Goal: Transaction & Acquisition: Purchase product/service

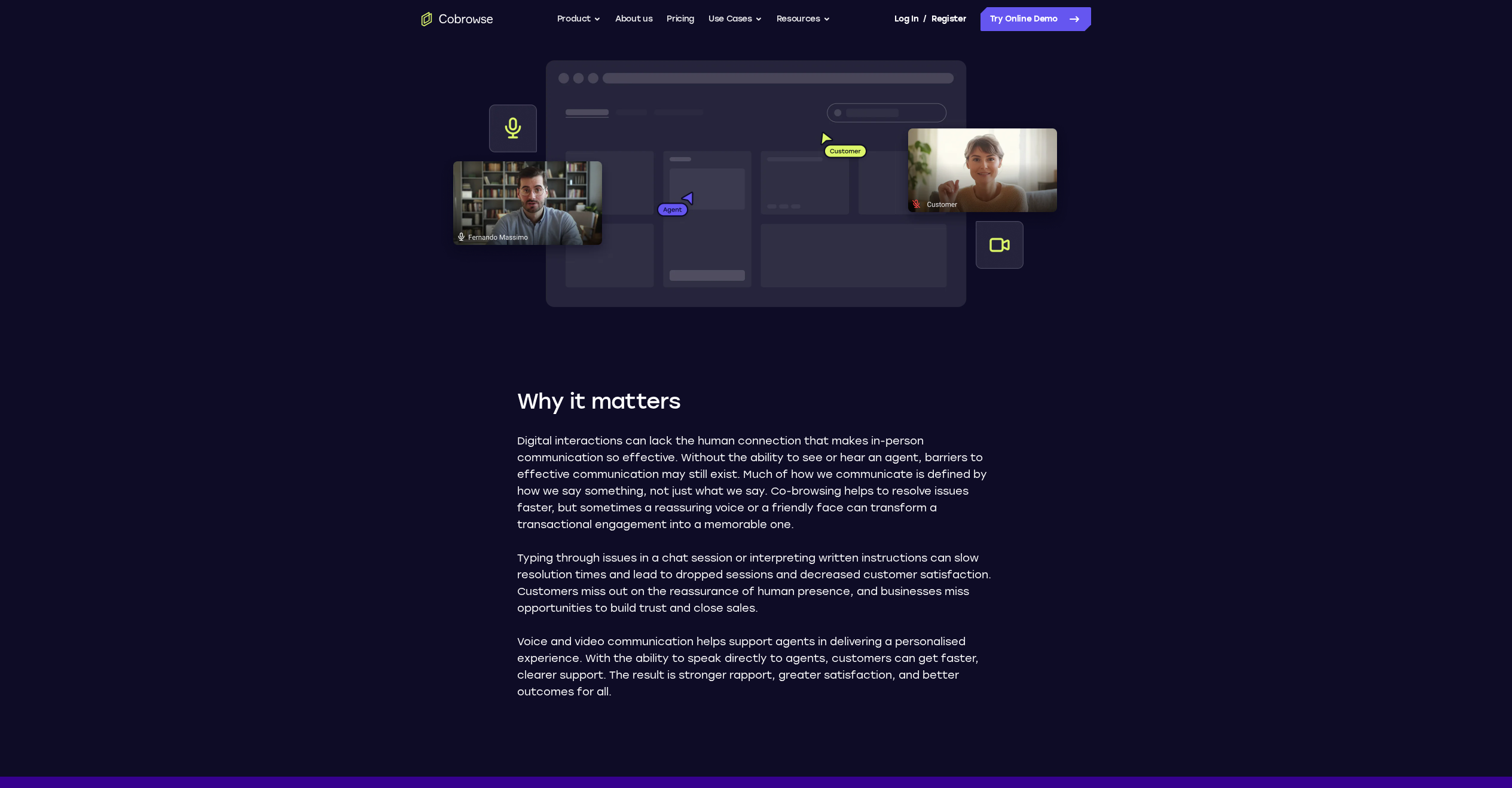
scroll to position [503, 0]
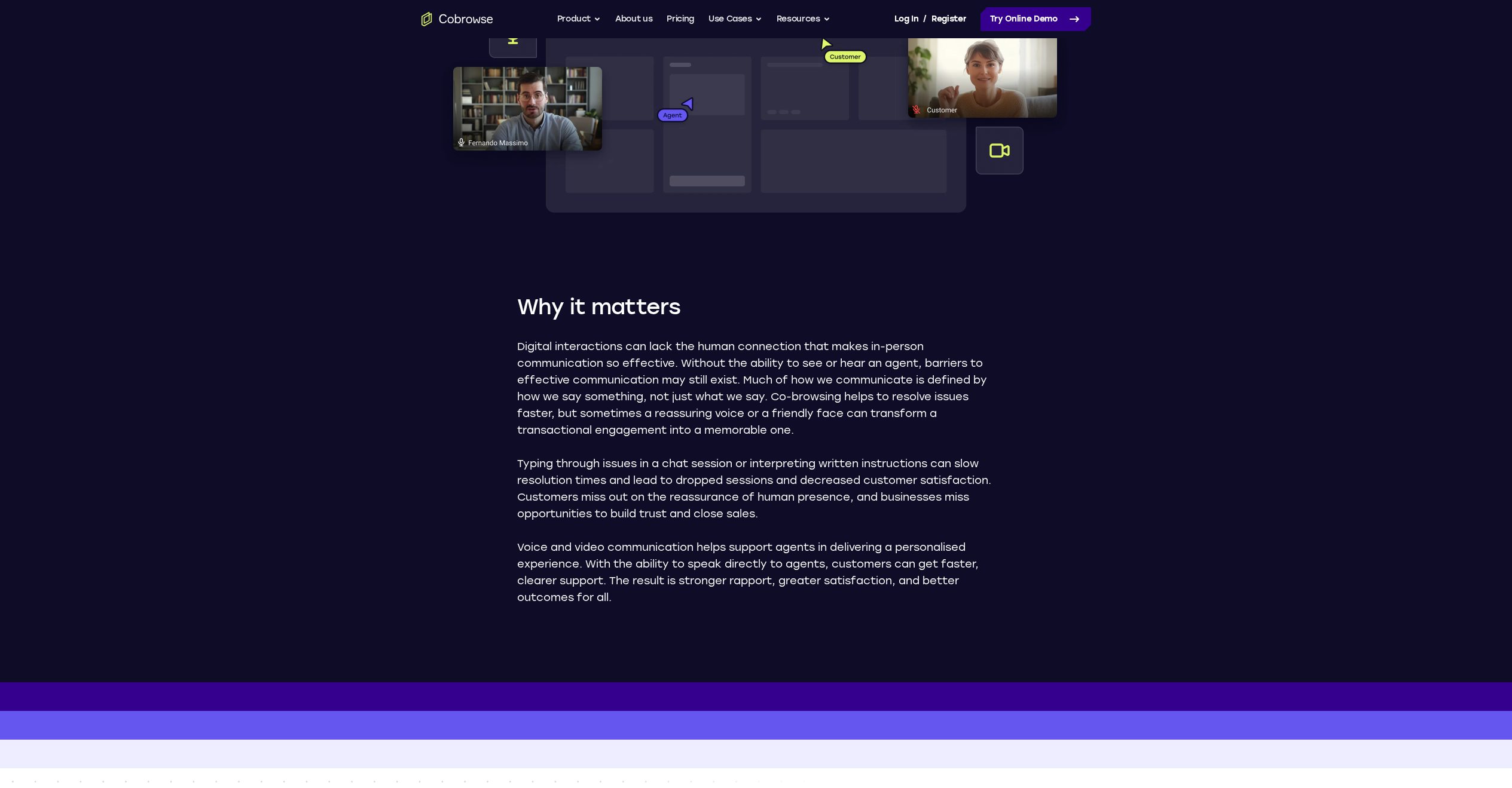
click at [1061, 26] on link "Try Online Demo" at bounding box center [1036, 19] width 111 height 24
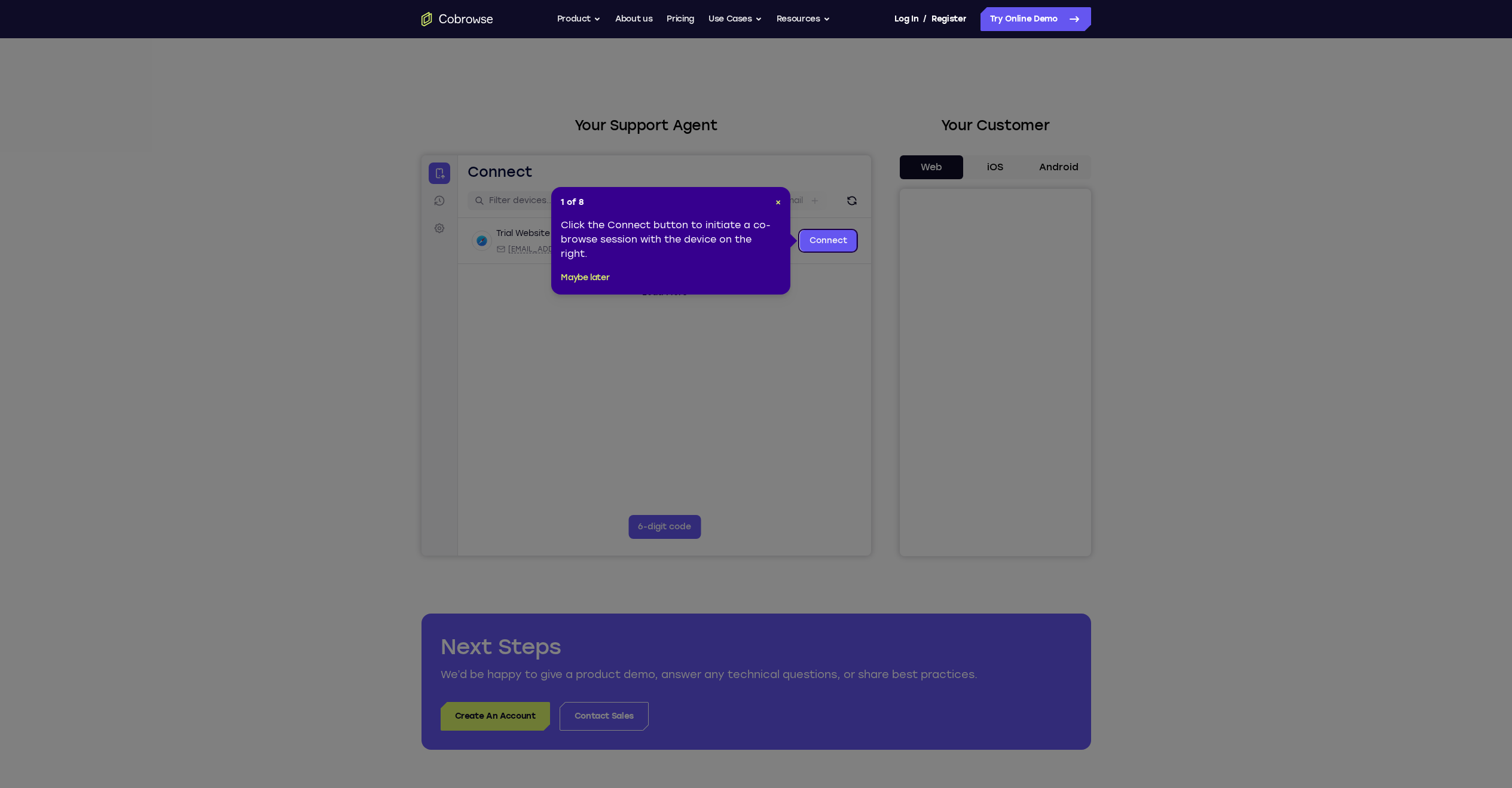
click at [692, 259] on div "Click the Connect button to initiate a co-browse session with the device on the…" at bounding box center [670, 240] width 220 height 43
click at [826, 242] on link "Connect" at bounding box center [828, 240] width 57 height 21
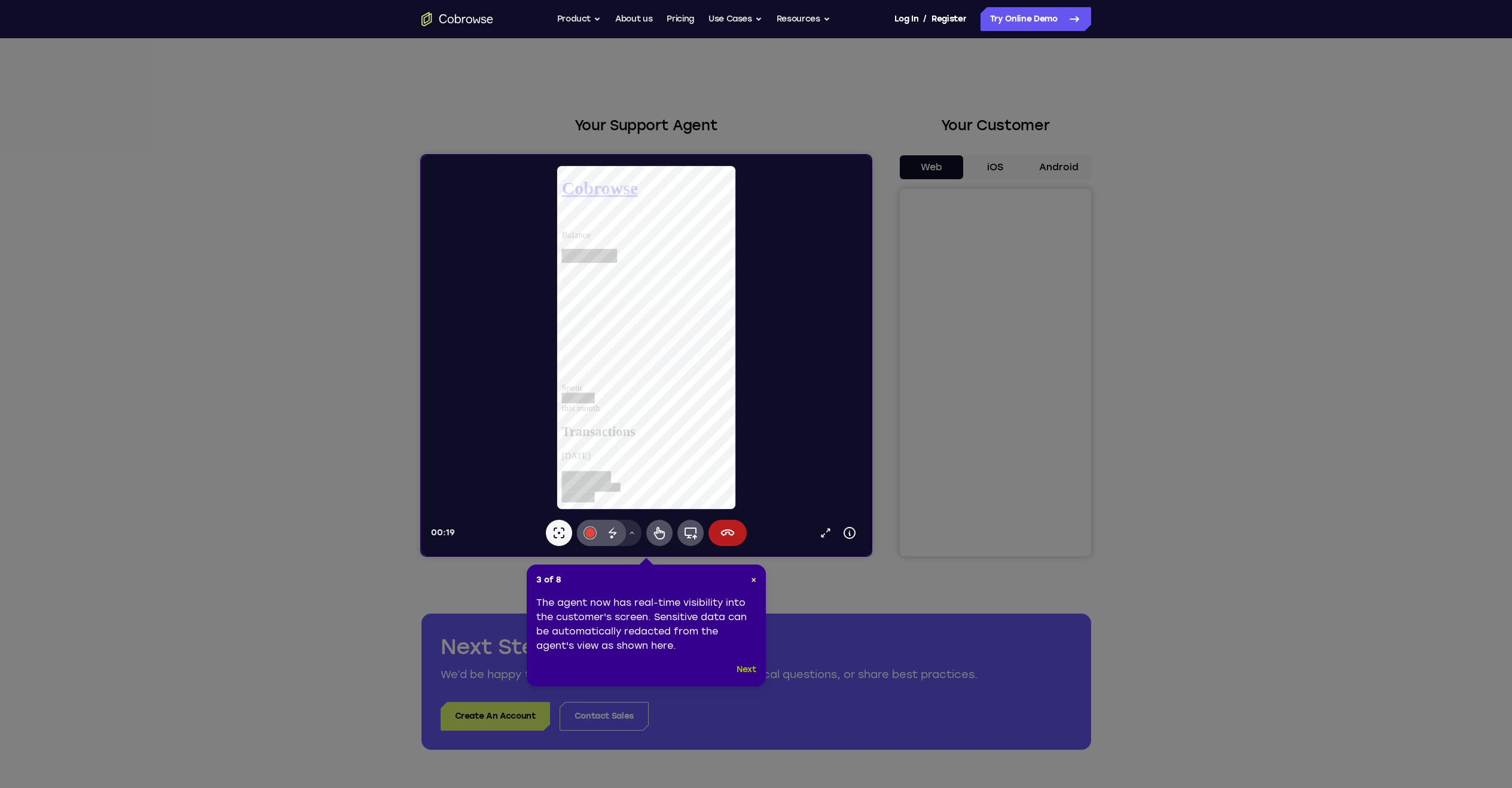
click at [747, 671] on button "Next" at bounding box center [746, 669] width 20 height 15
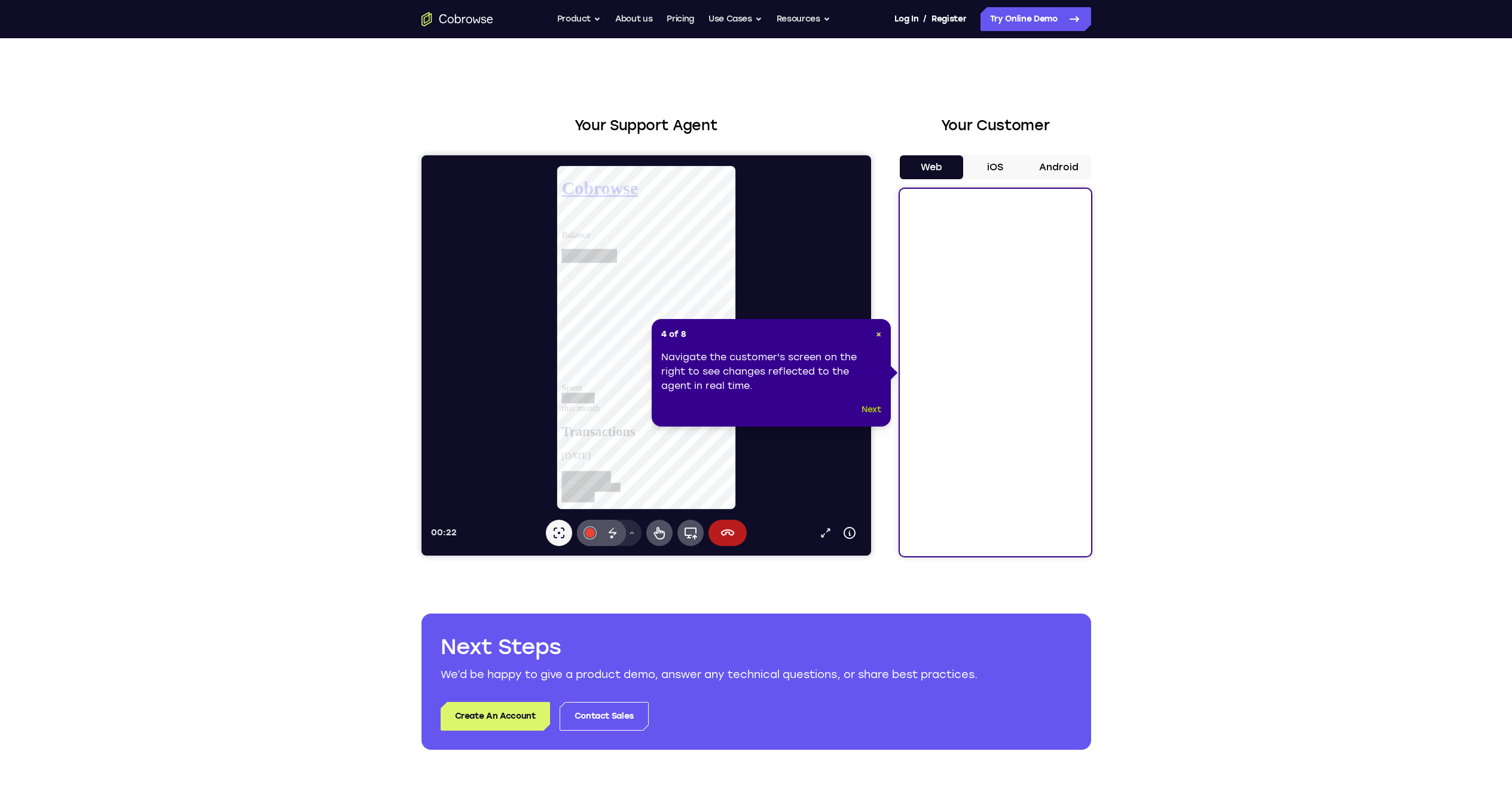
click at [869, 405] on button "Next" at bounding box center [871, 410] width 20 height 15
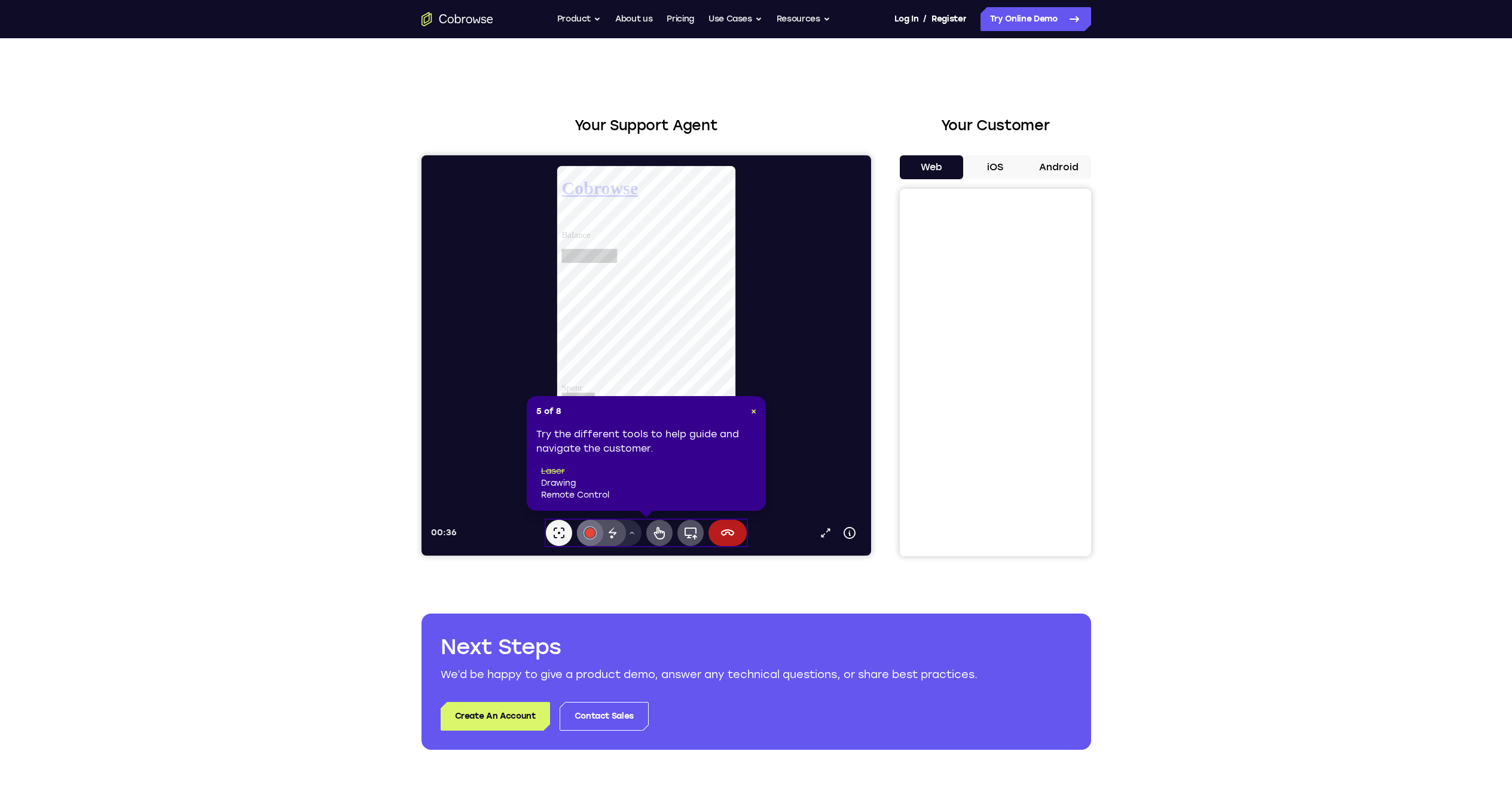
click at [592, 532] on div at bounding box center [589, 533] width 10 height 10
click at [551, 533] on button "Laser pointer" at bounding box center [558, 533] width 26 height 26
click at [630, 464] on div "Try the different tools to help guide and navigate the customer. laser drawing …" at bounding box center [646, 464] width 220 height 74
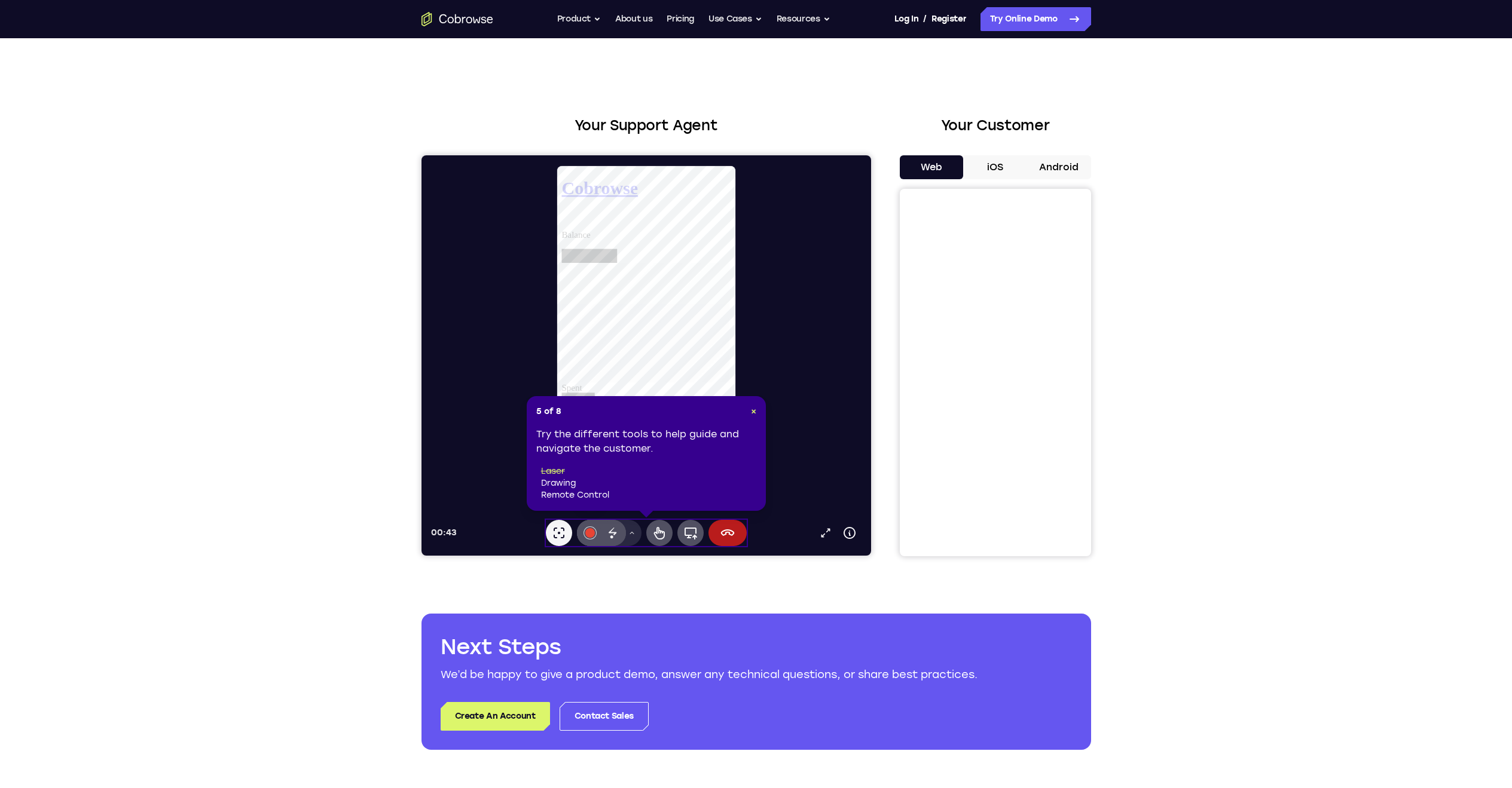
click at [564, 487] on li "drawing" at bounding box center [648, 483] width 215 height 12
click at [554, 484] on li "drawing" at bounding box center [648, 483] width 215 height 12
click at [558, 486] on li "drawing" at bounding box center [648, 483] width 215 height 12
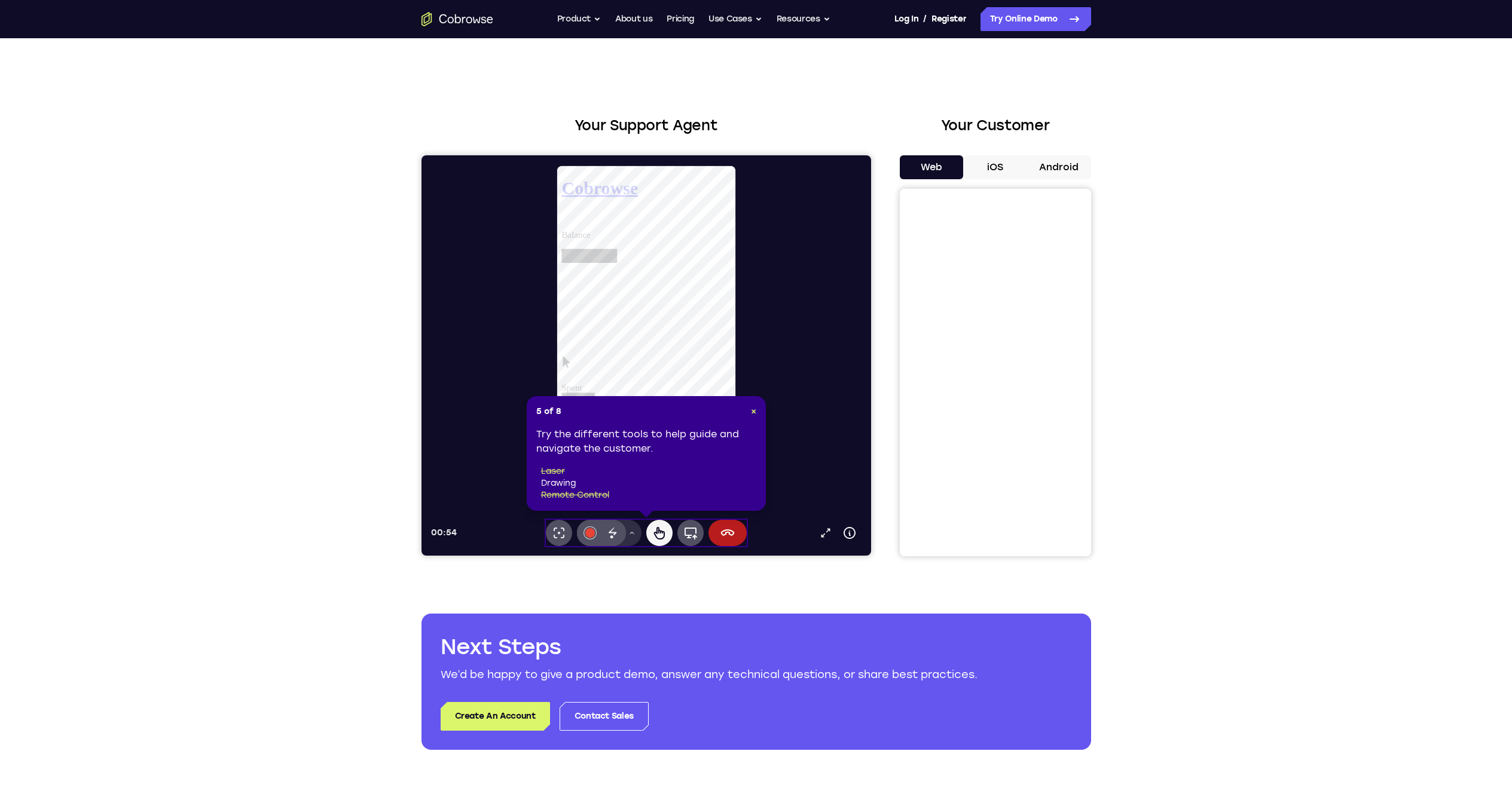
click at [636, 532] on button "Drawing tools menu" at bounding box center [632, 533] width 19 height 26
click at [757, 410] on div "5 of 8 × Try the different tools to help guide and navigate the customer. laser…" at bounding box center [646, 454] width 239 height 115
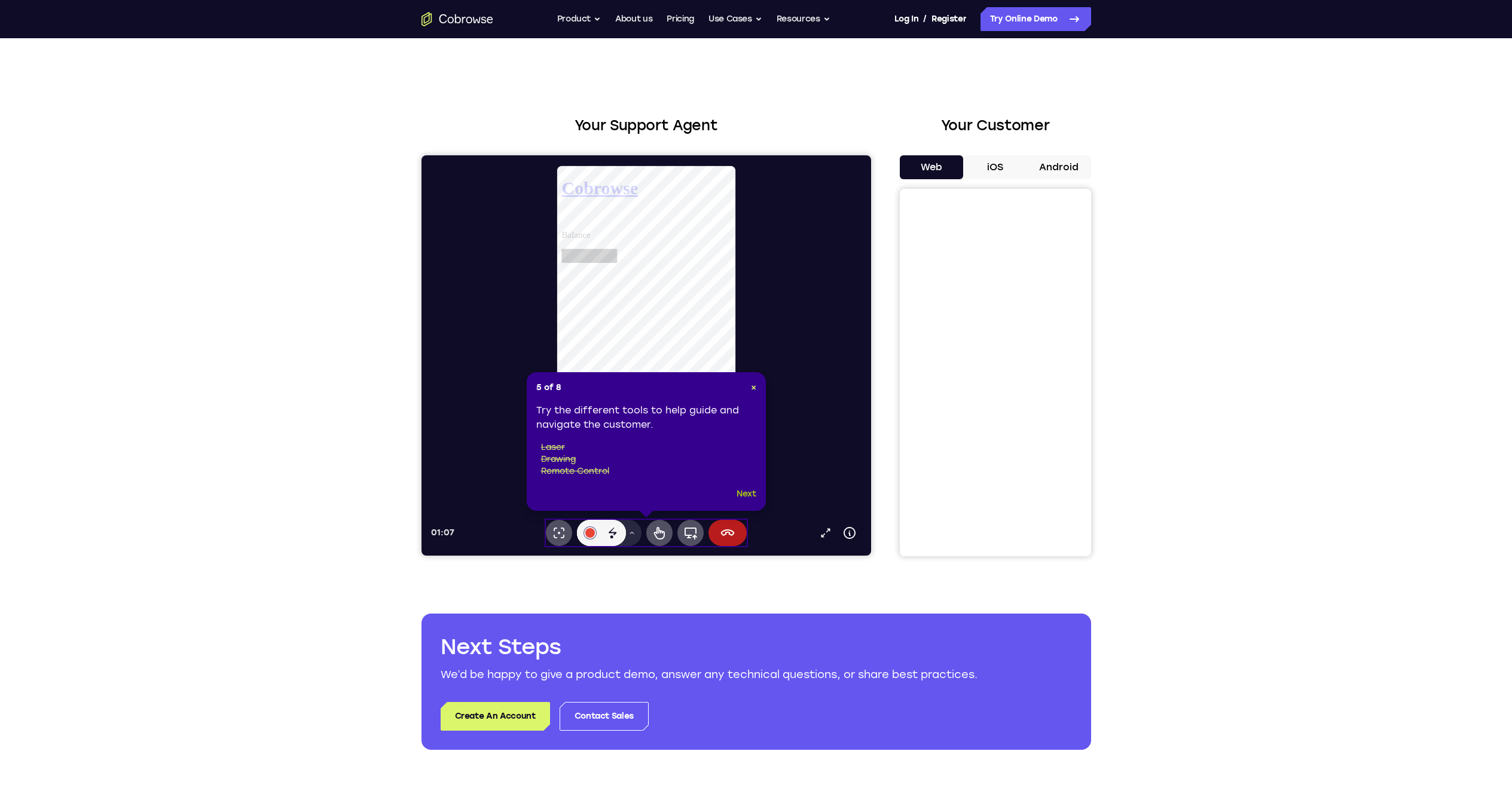
click at [746, 491] on button "Next" at bounding box center [746, 494] width 20 height 15
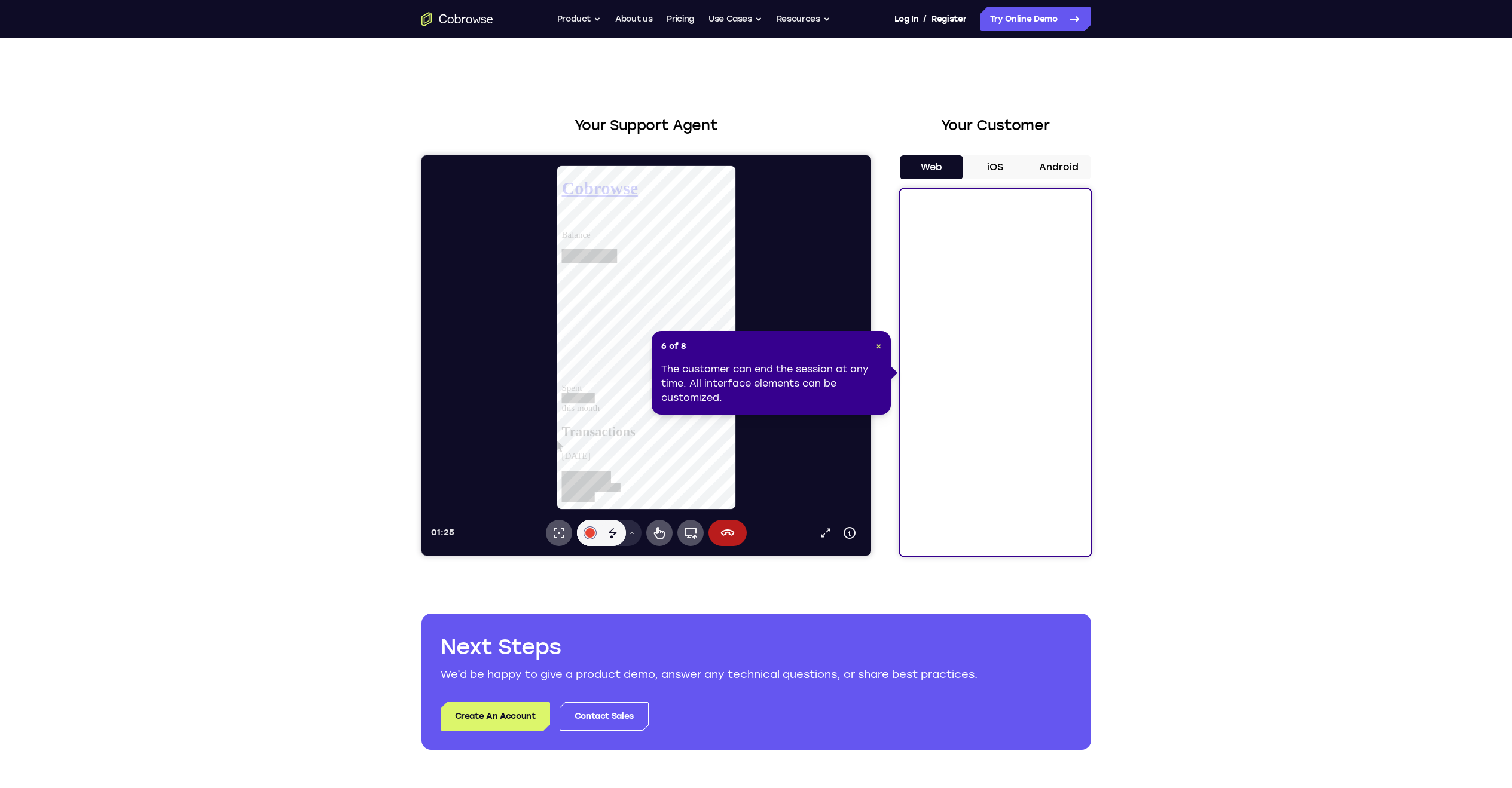
click at [763, 381] on div "The customer can end the session at any time. All interface elements can be cus…" at bounding box center [771, 383] width 220 height 43
drag, startPoint x: 879, startPoint y: 367, endPoint x: 873, endPoint y: 381, distance: 15.2
click at [880, 369] on div "The customer can end the session at any time. All interface elements can be cus…" at bounding box center [771, 383] width 220 height 43
click at [719, 386] on div "The customer can end the session at any time. All interface elements can be cus…" at bounding box center [771, 383] width 220 height 43
drag, startPoint x: 800, startPoint y: 383, endPoint x: 853, endPoint y: 346, distance: 64.6
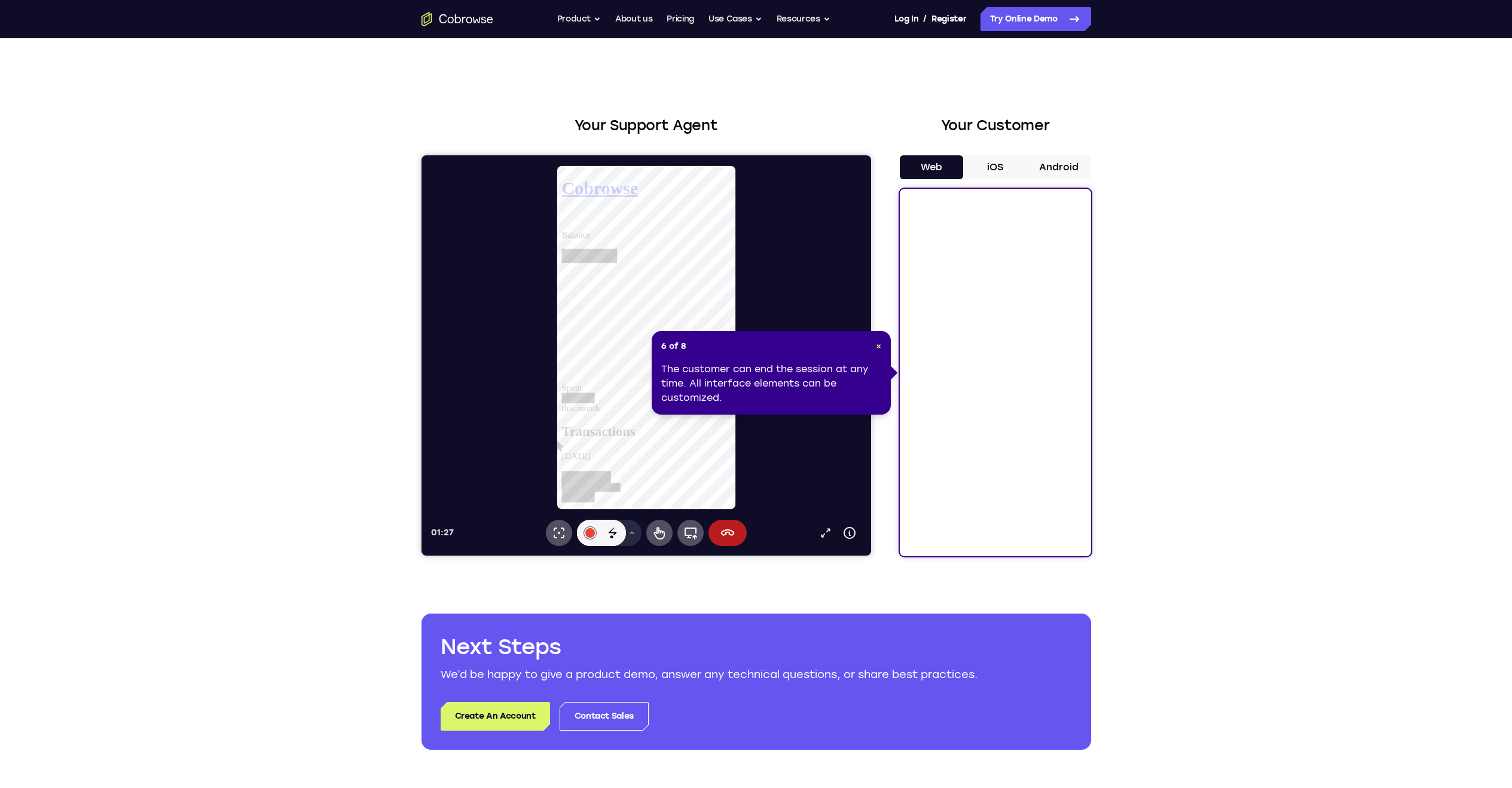
click at [800, 383] on div "The customer can end the session at any time. All interface elements can be cus…" at bounding box center [771, 383] width 220 height 43
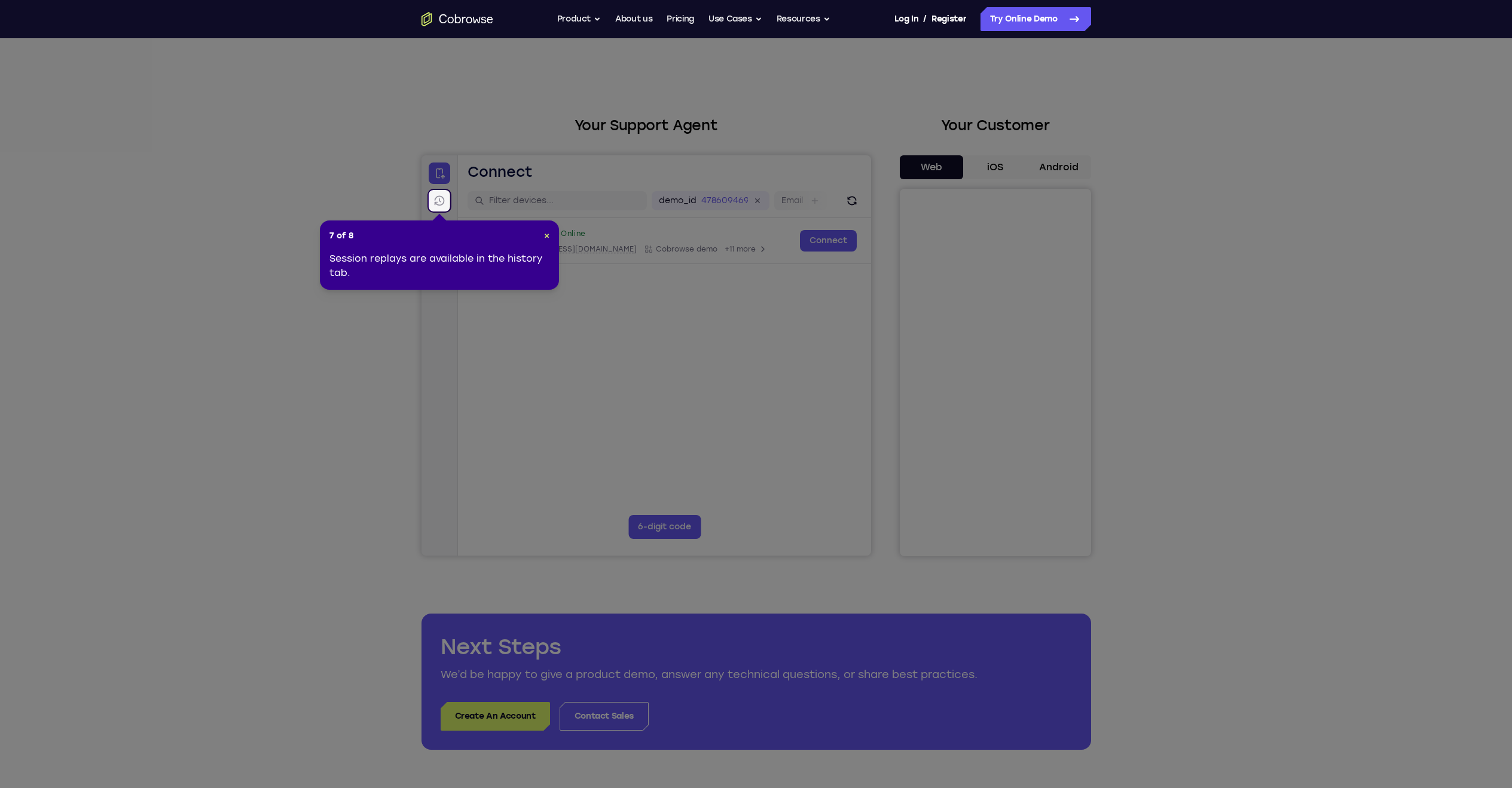
click at [569, 283] on icon at bounding box center [760, 394] width 1521 height 788
click at [547, 236] on span "×" at bounding box center [547, 236] width 6 height 10
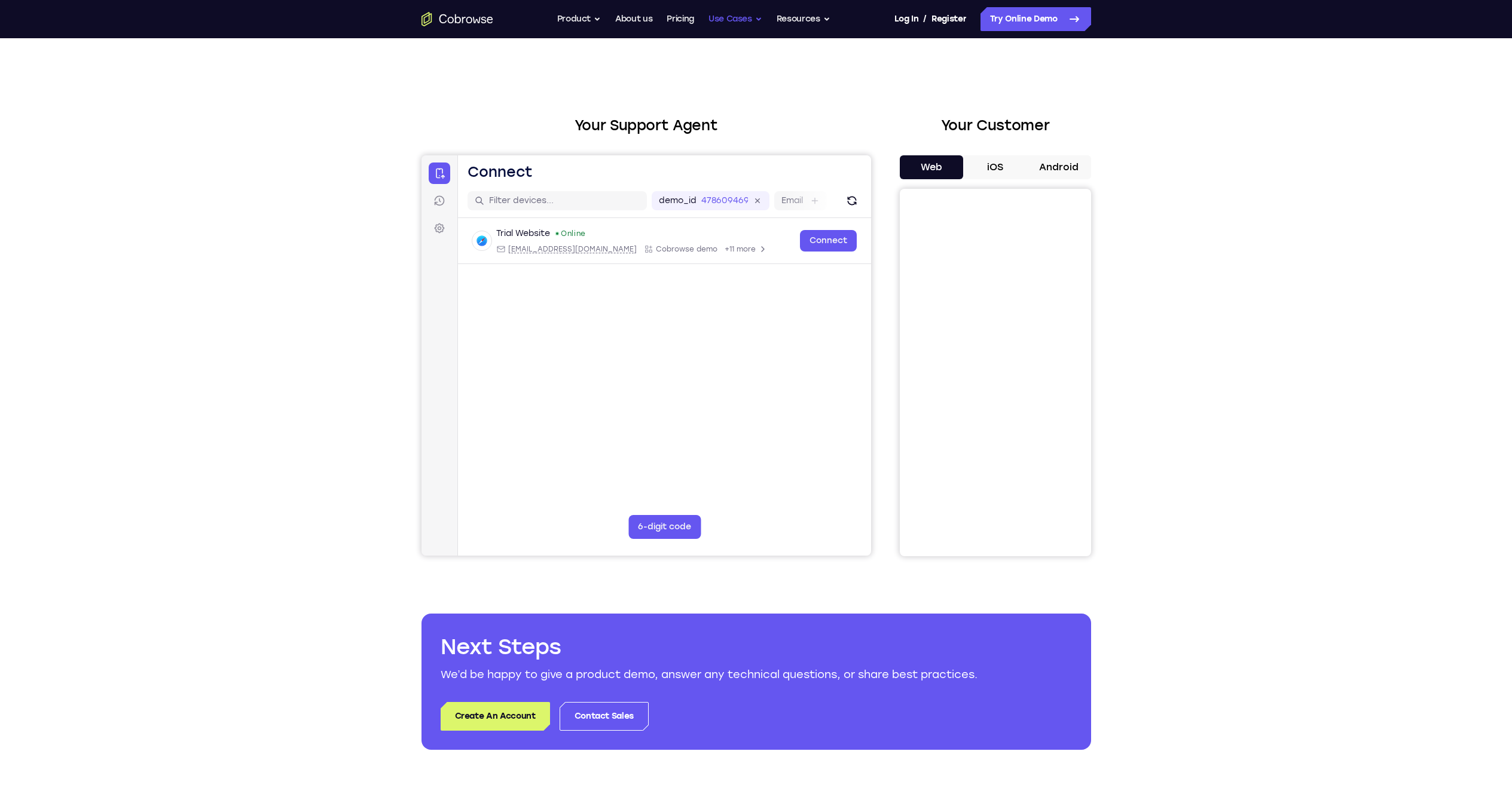
click at [751, 18] on button "Use Cases" at bounding box center [735, 19] width 54 height 24
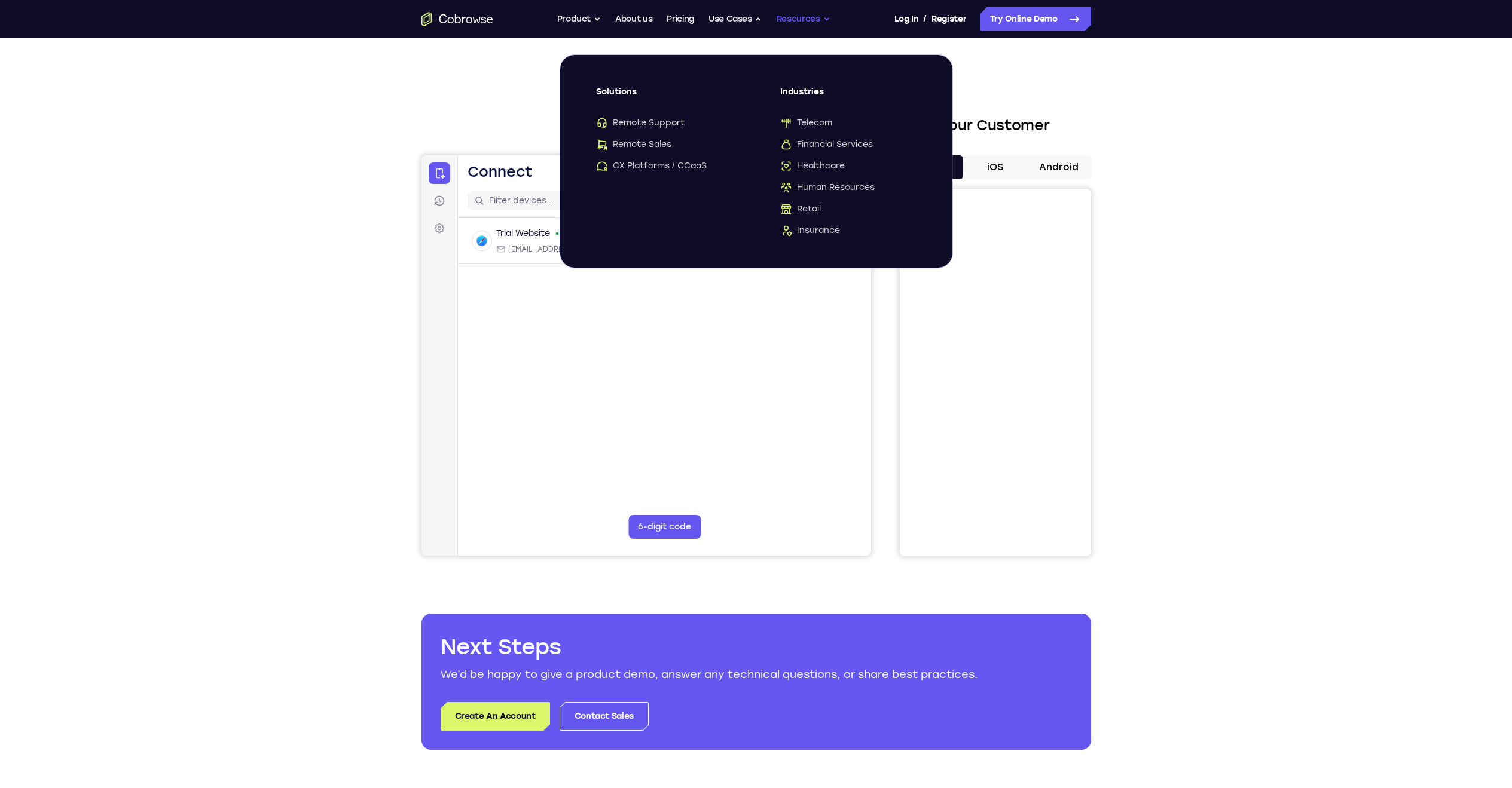
click at [811, 22] on button "Resources" at bounding box center [804, 19] width 54 height 24
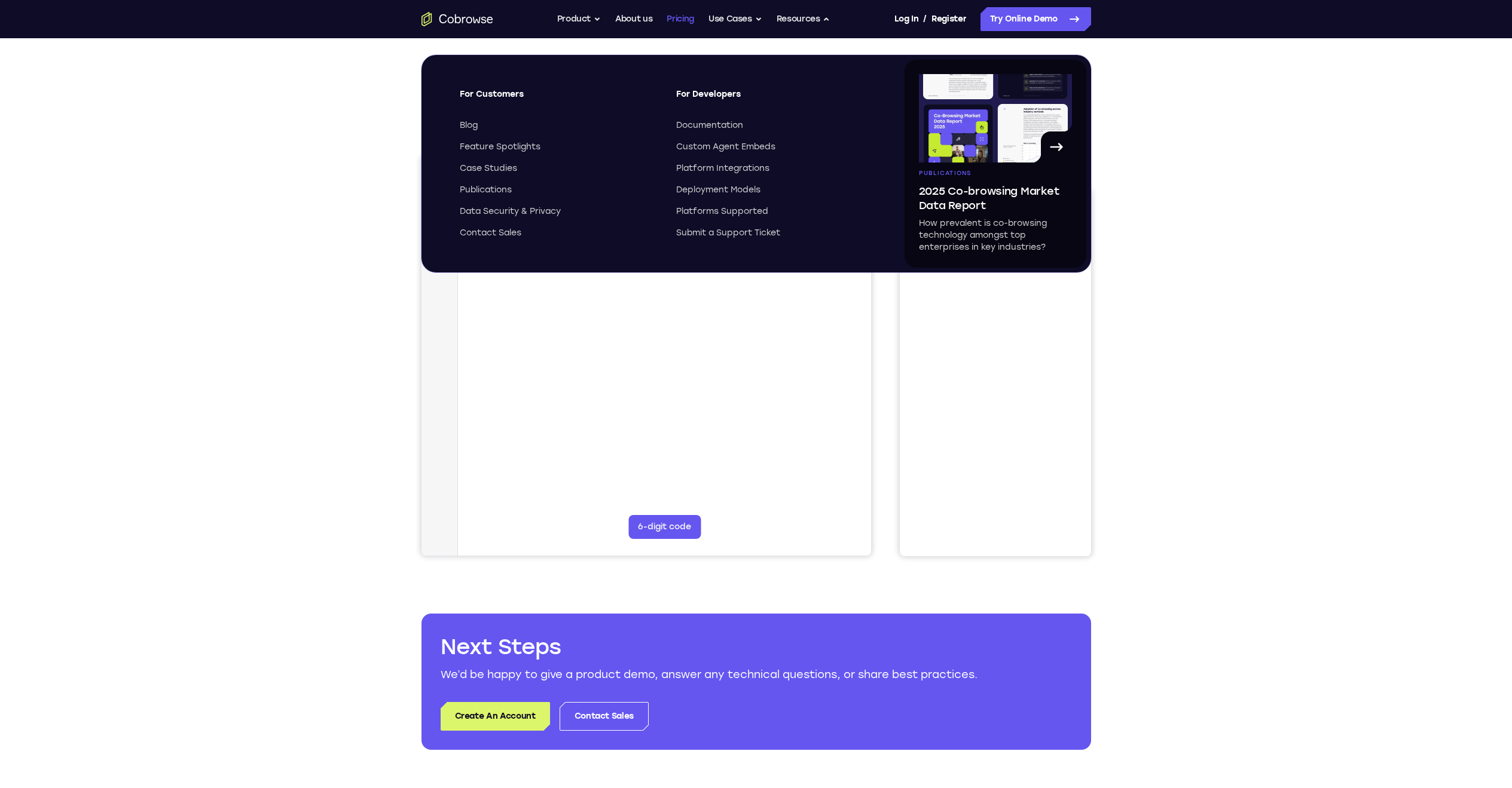
click at [672, 16] on link "Pricing" at bounding box center [681, 19] width 28 height 24
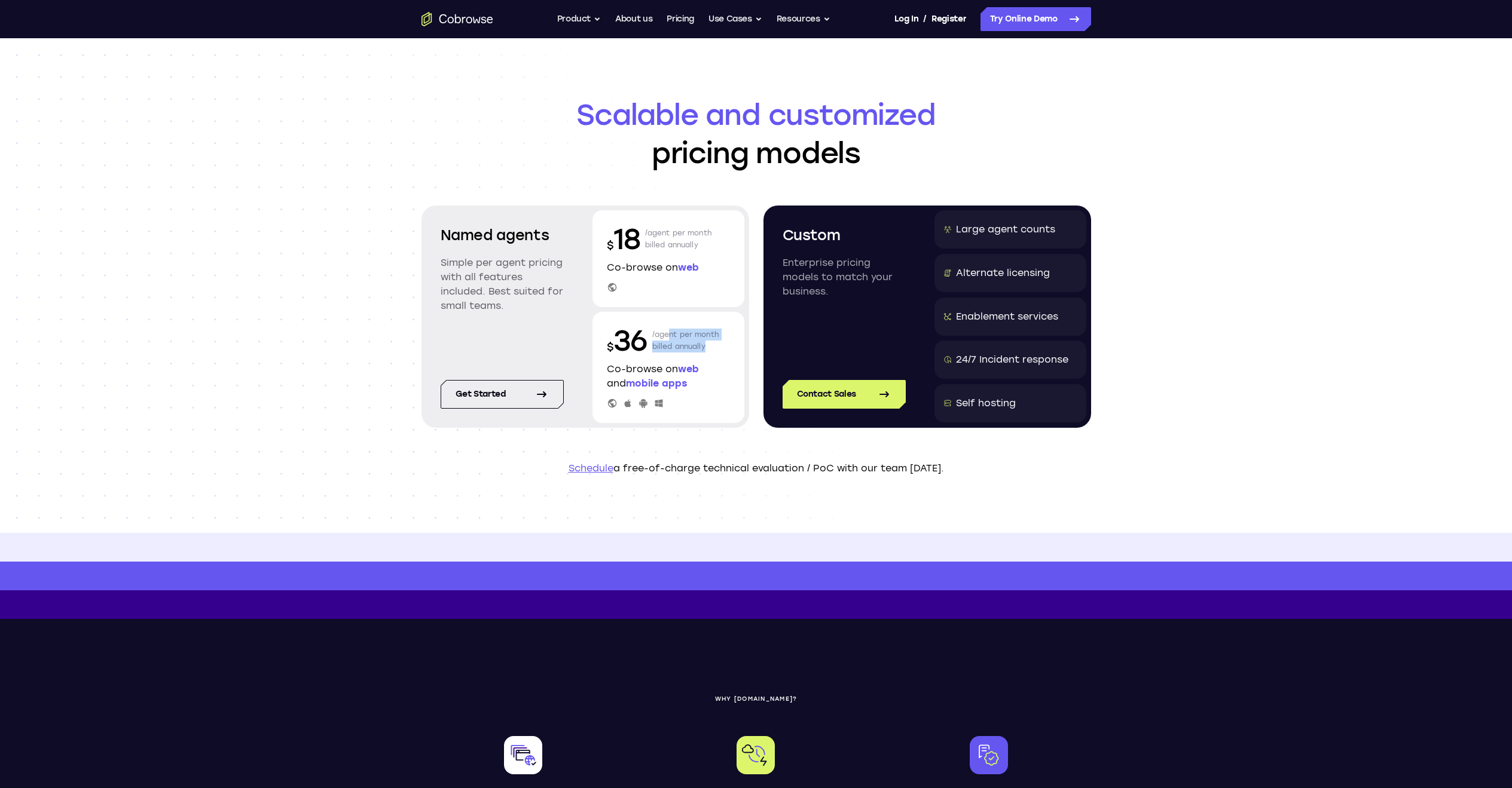
drag, startPoint x: 663, startPoint y: 335, endPoint x: 730, endPoint y: 340, distance: 67.2
click at [730, 340] on div "$ 36 /agent per month billed annually Co-browse on web and mobile apps" at bounding box center [668, 367] width 152 height 111
click at [707, 338] on p "/agent per month billed annually" at bounding box center [686, 340] width 67 height 38
drag, startPoint x: 641, startPoint y: 268, endPoint x: 733, endPoint y: 270, distance: 92.0
click at [733, 270] on div "$ 18 /agent per month billed annually Co-browse on web" at bounding box center [668, 259] width 152 height 97
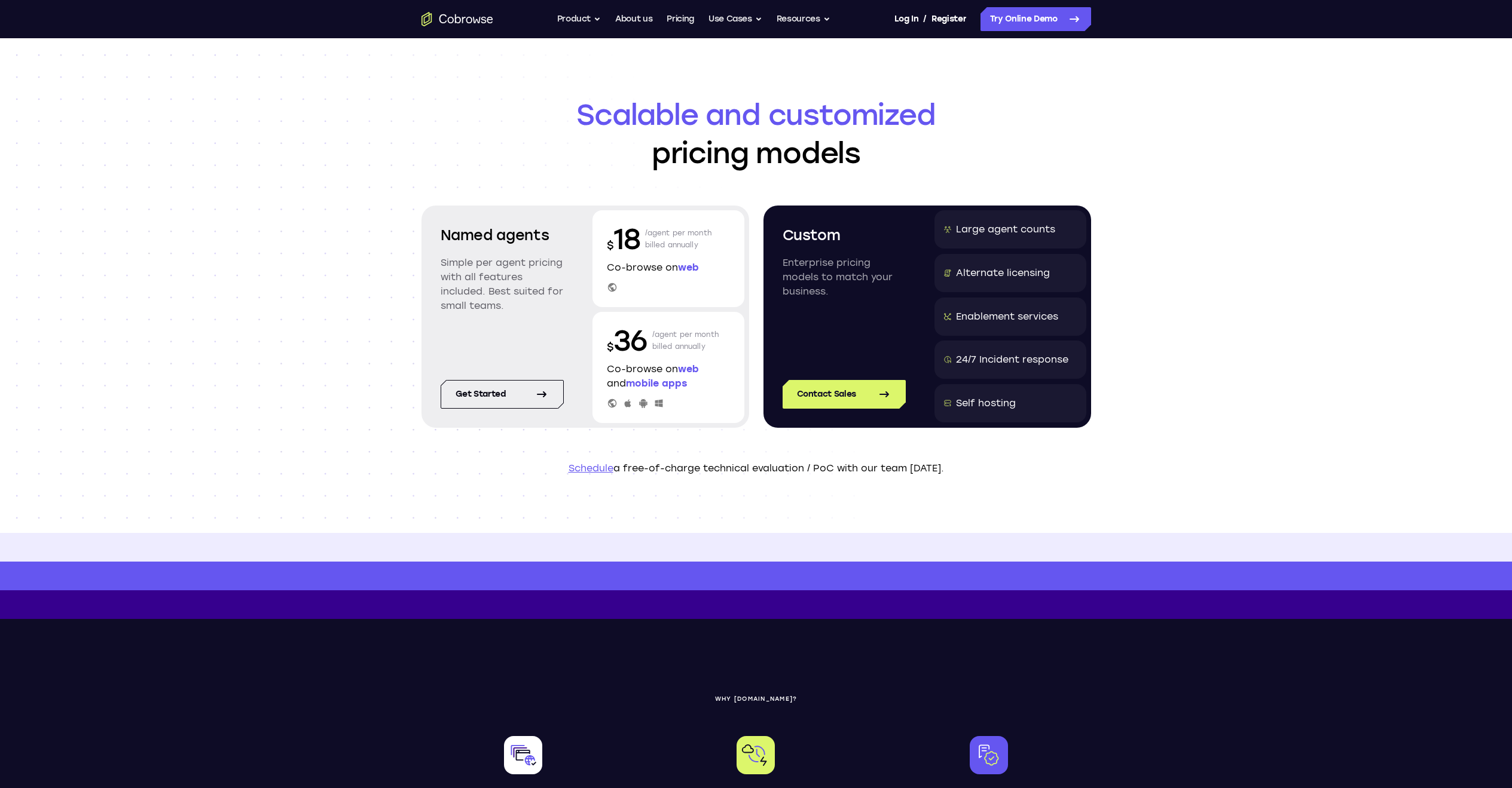
click at [580, 280] on div "Named agents Simple per agent pricing with all features included. Best suited f…" at bounding box center [585, 317] width 328 height 222
click at [512, 394] on link "Get started" at bounding box center [502, 394] width 123 height 29
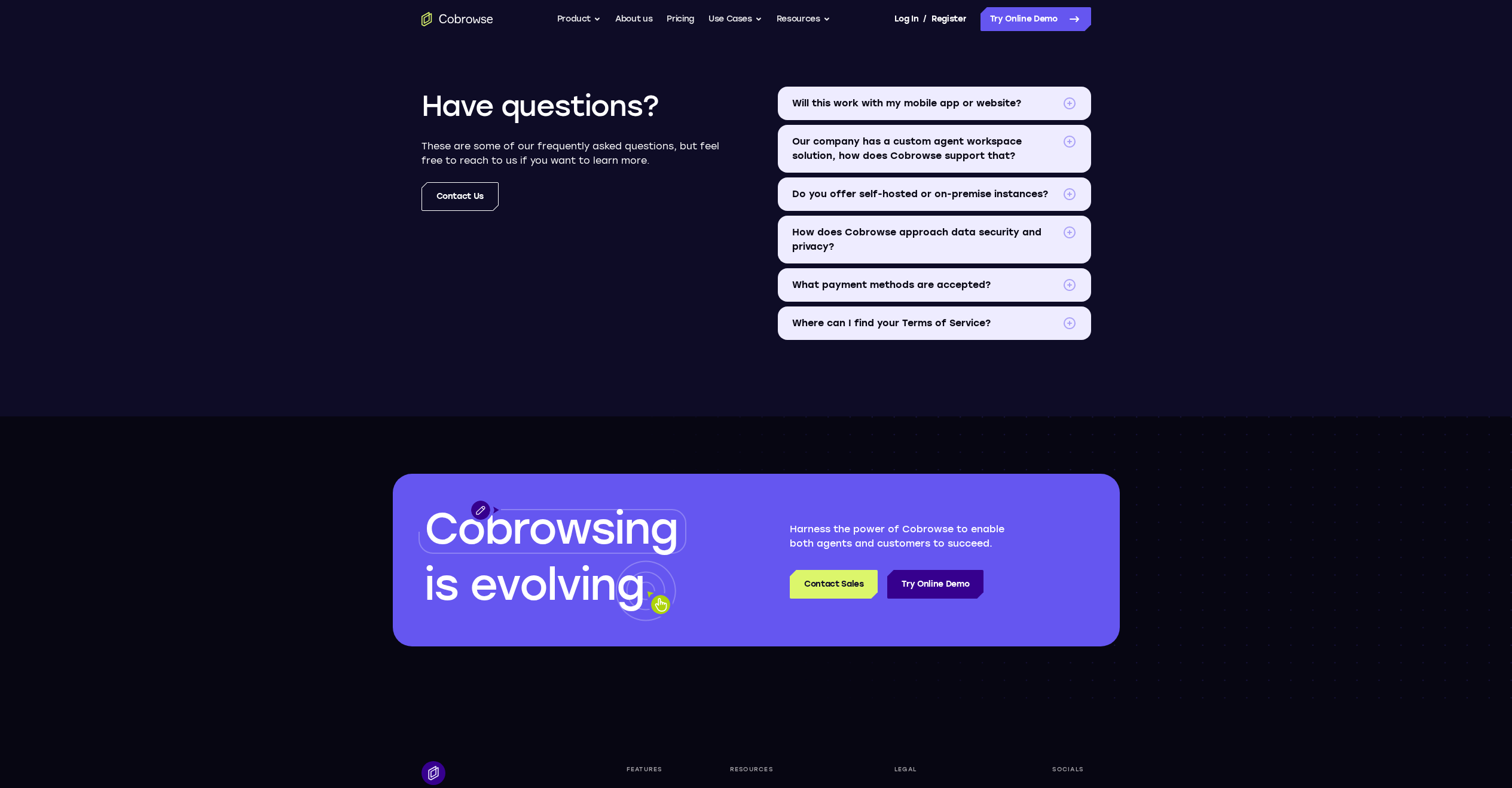
scroll to position [1411, 0]
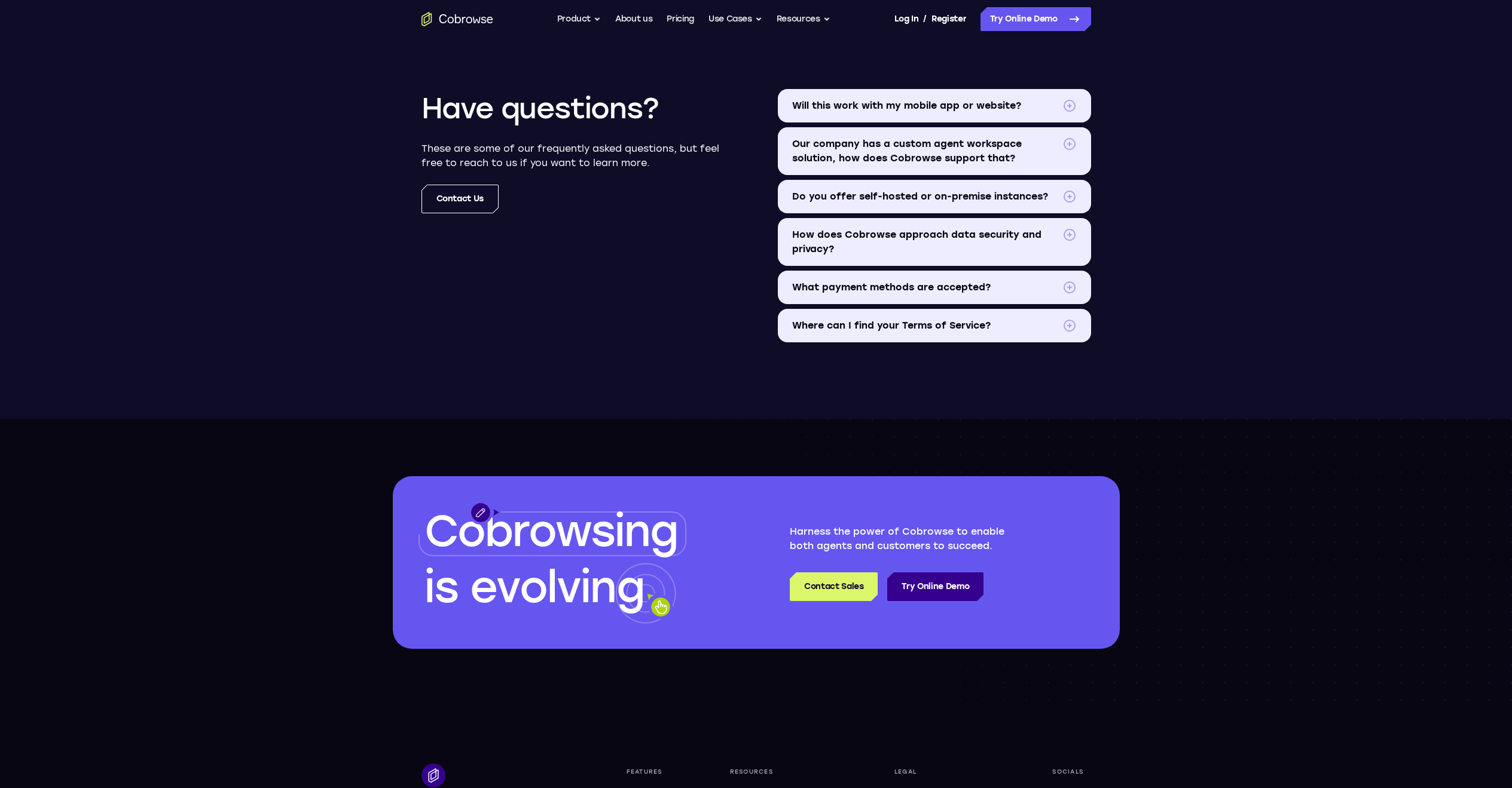
click at [1011, 155] on span "Our company has a custom agent workspace solution, how does Cobrowse support th…" at bounding box center [925, 151] width 265 height 29
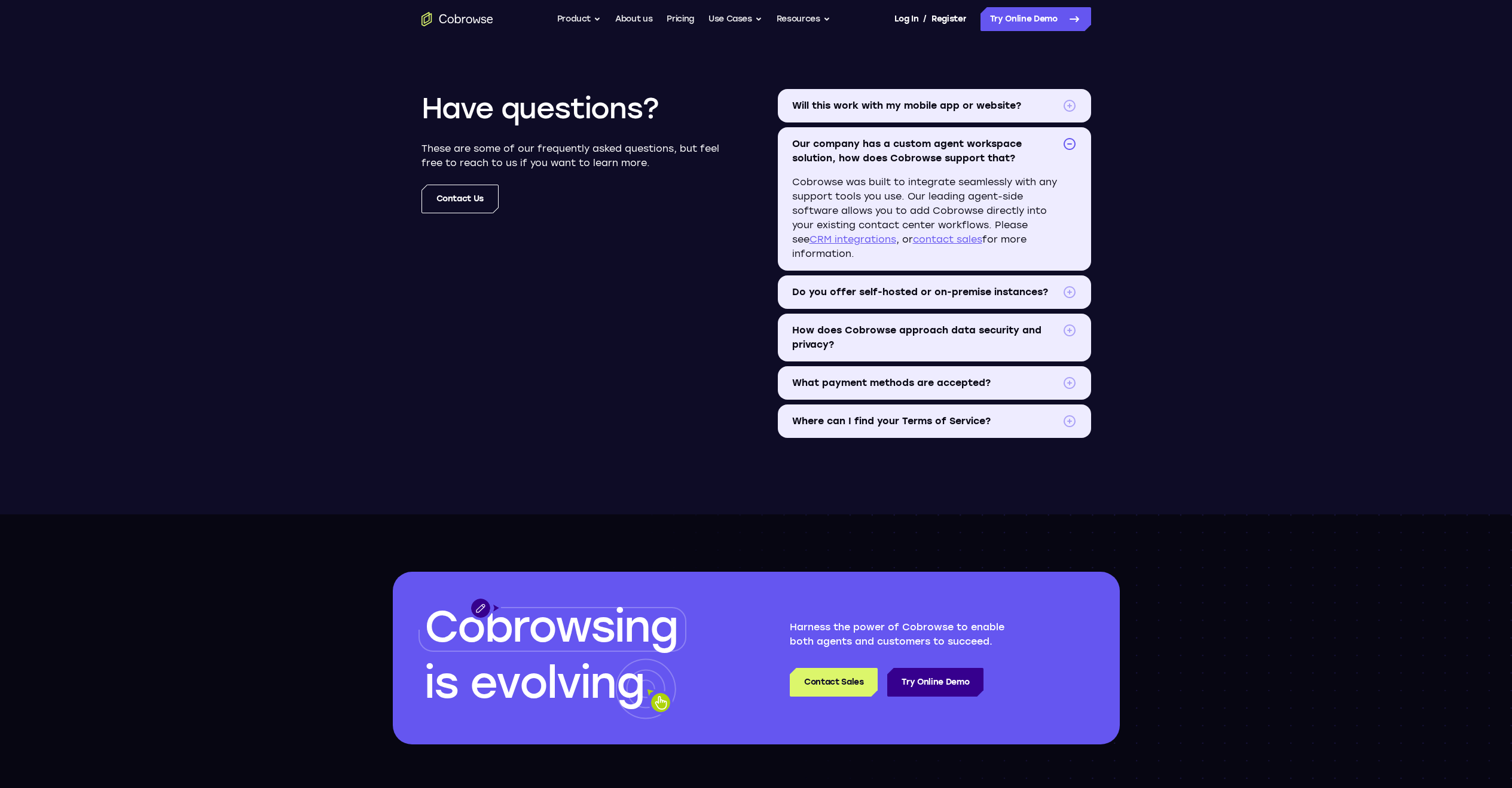
click at [1072, 329] on span at bounding box center [1069, 330] width 15 height 15
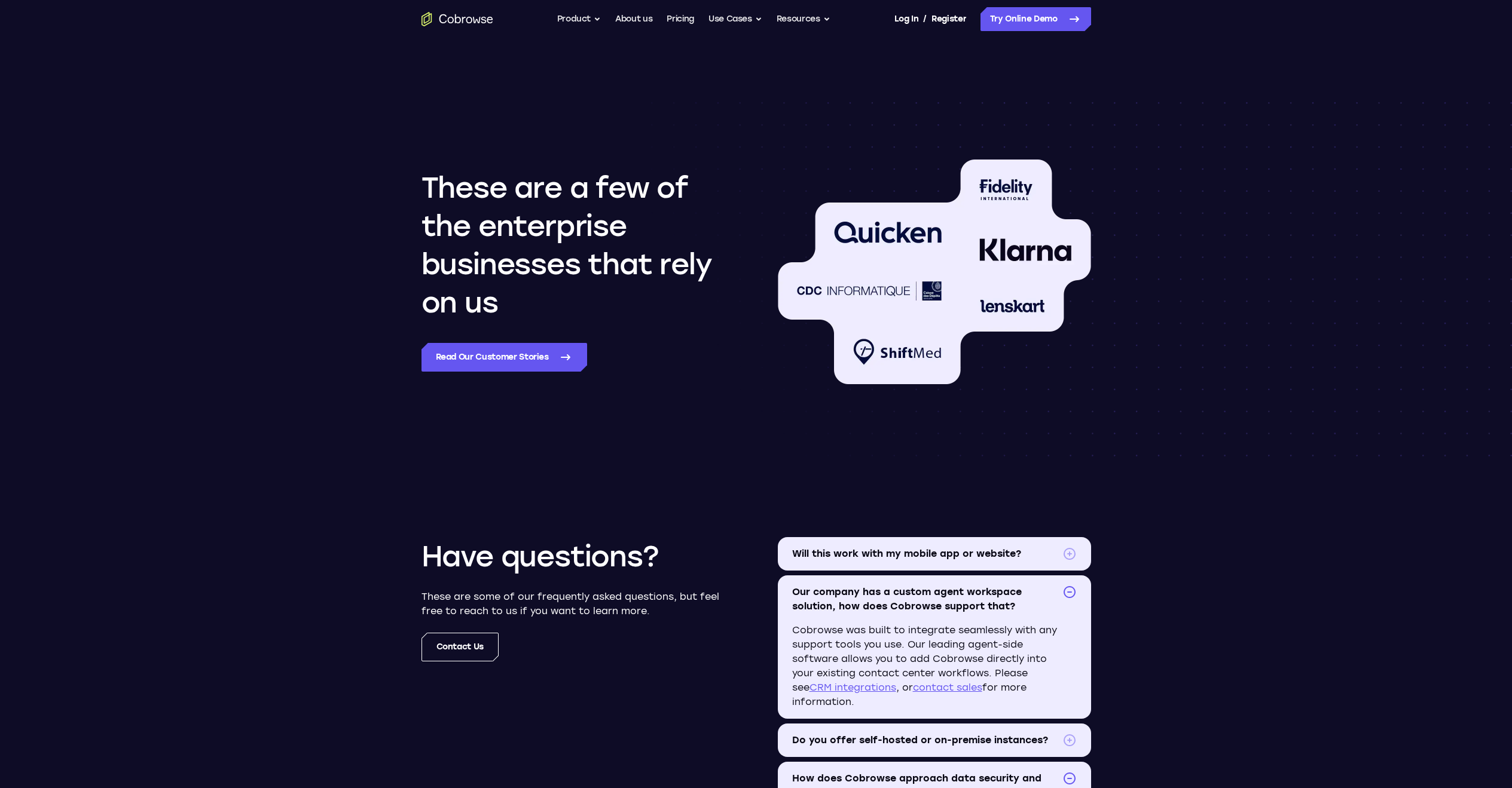
scroll to position [0, 0]
